Goal: Task Accomplishment & Management: Use online tool/utility

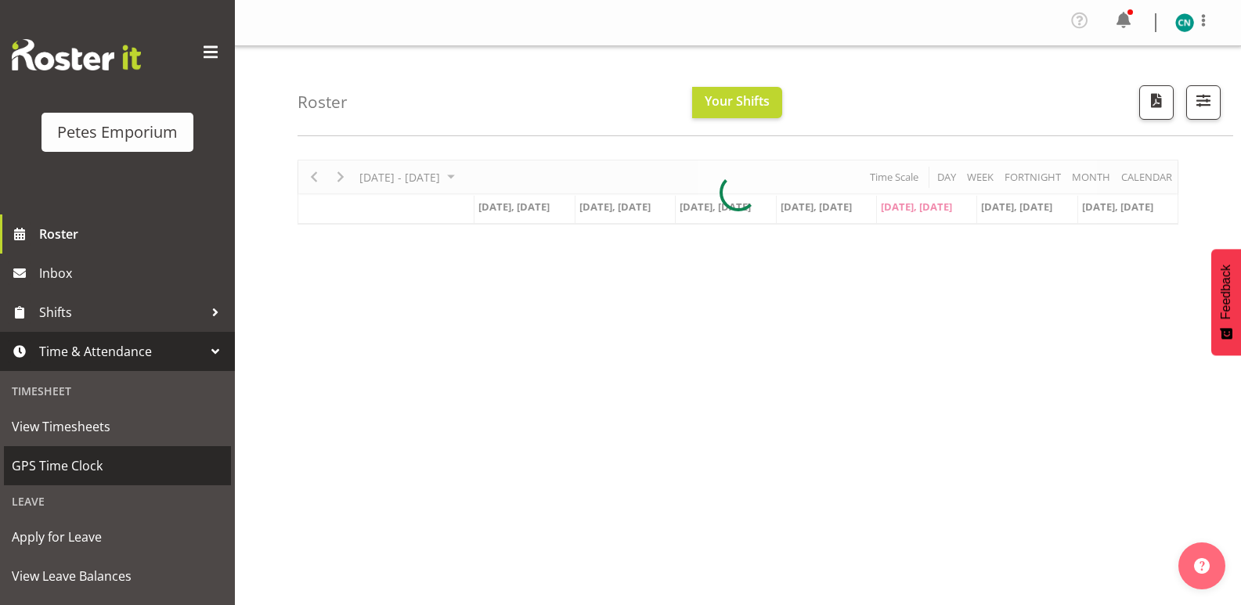
click at [73, 464] on span "GPS Time Clock" at bounding box center [117, 465] width 211 height 23
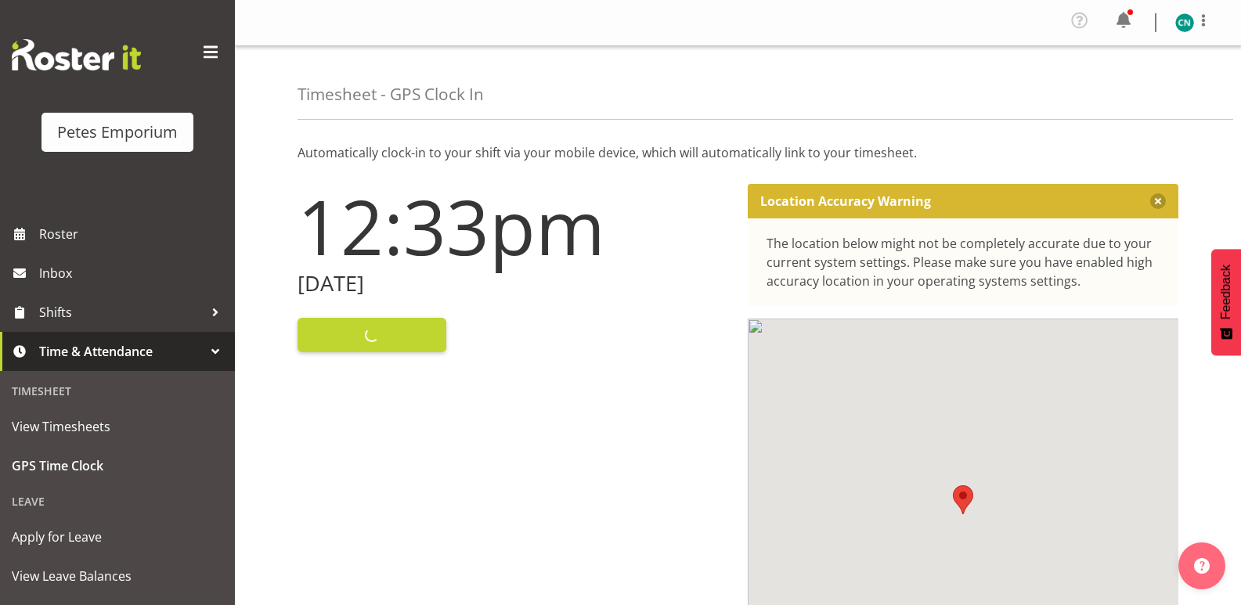
click at [407, 341] on div "Clock In" at bounding box center [514, 334] width 432 height 38
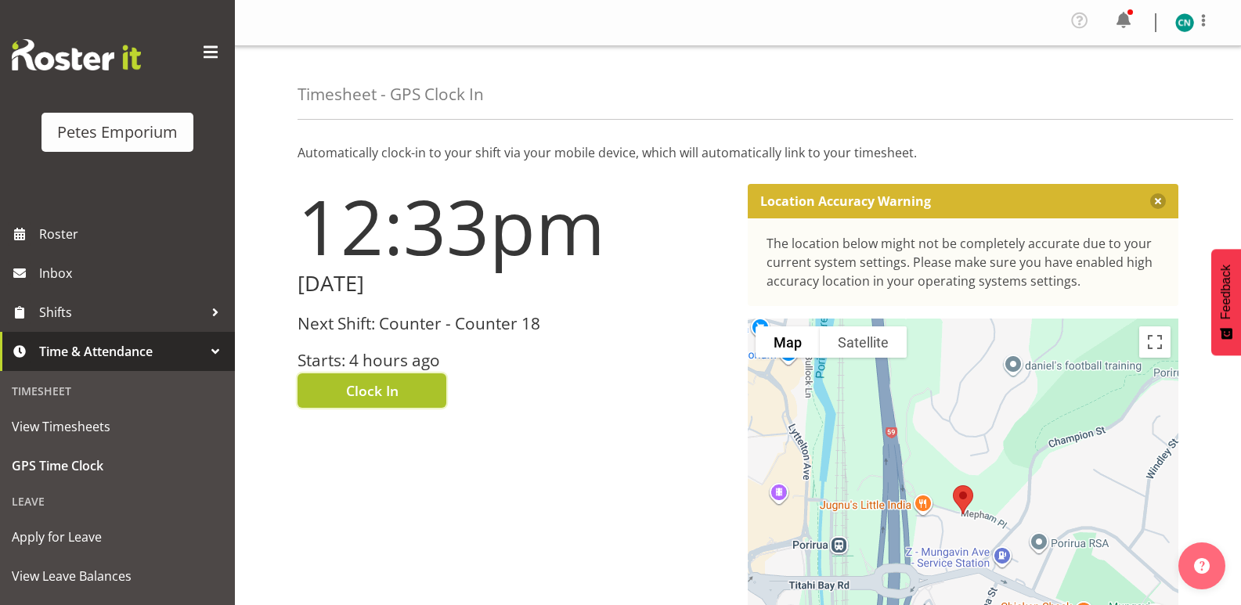
click at [370, 375] on button "Clock In" at bounding box center [372, 391] width 149 height 34
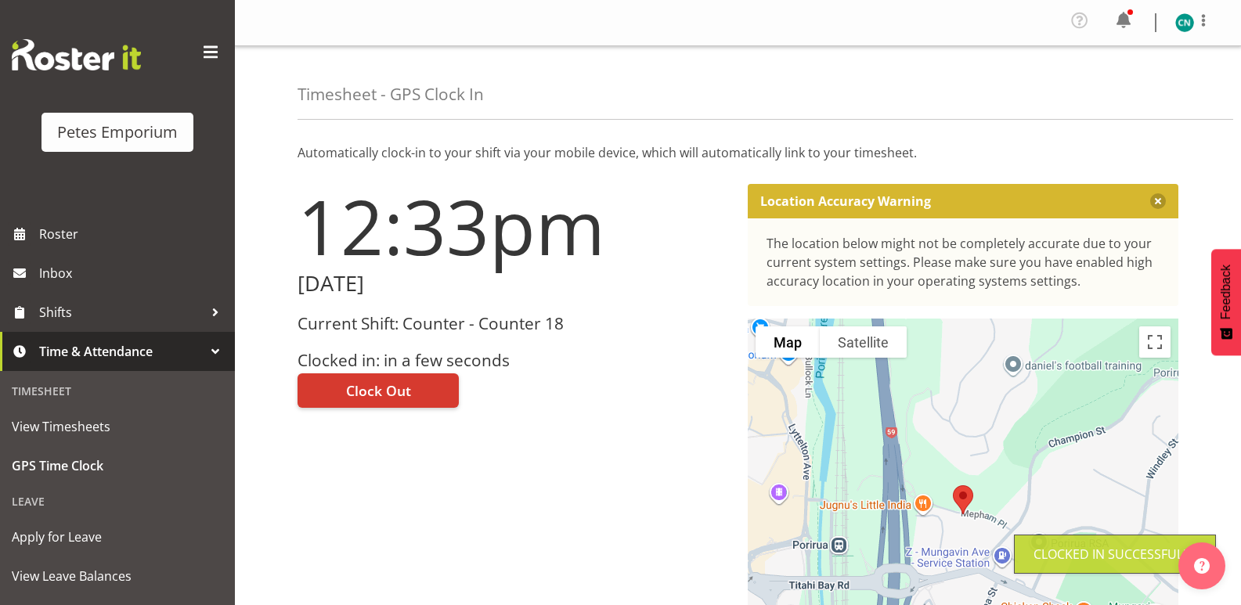
click at [1176, 27] on figure at bounding box center [1185, 22] width 19 height 19
click at [1100, 78] on link "Log Out" at bounding box center [1138, 86] width 150 height 28
